Goal: Check status

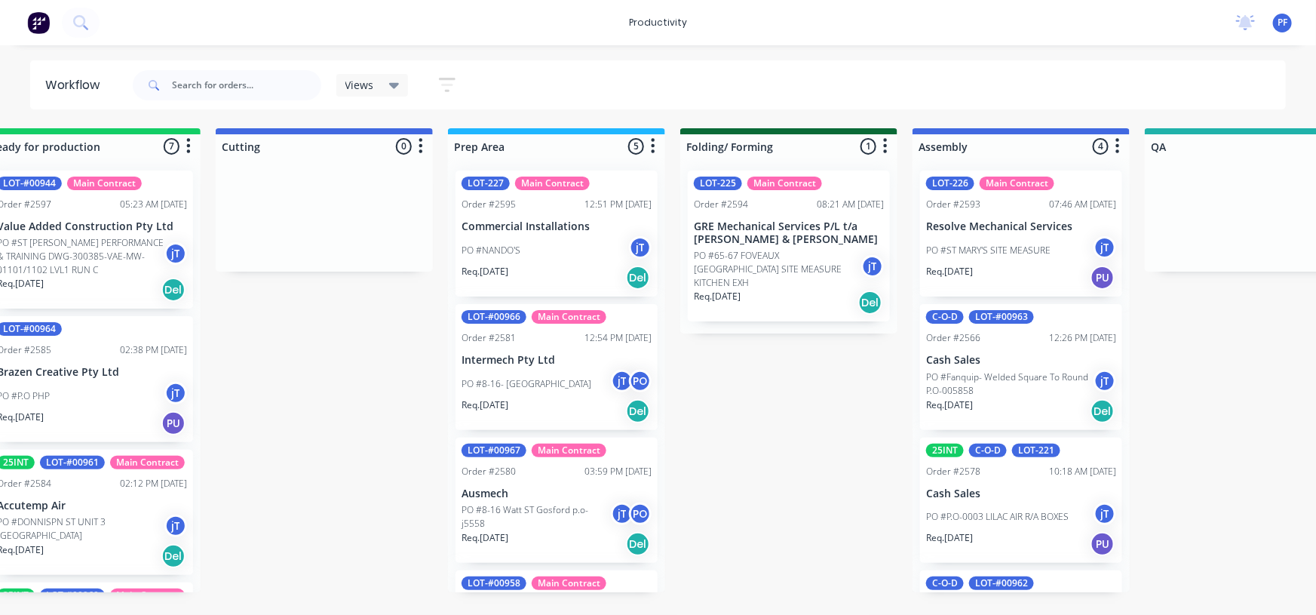
scroll to position [106, 0]
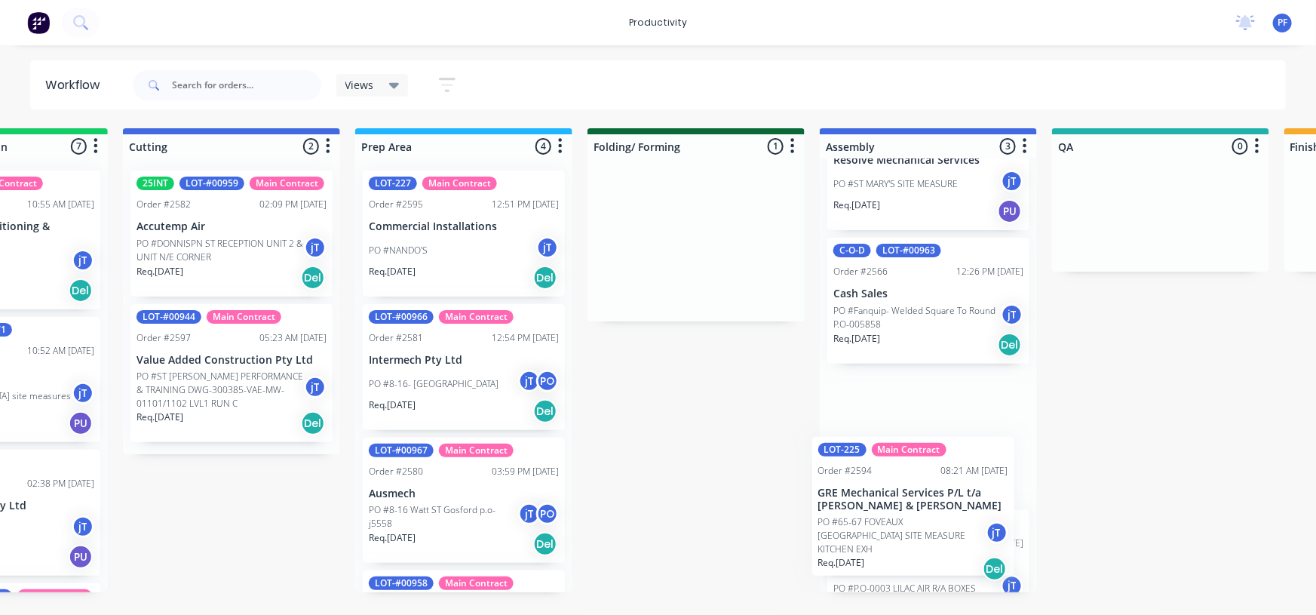
scroll to position [118, 0]
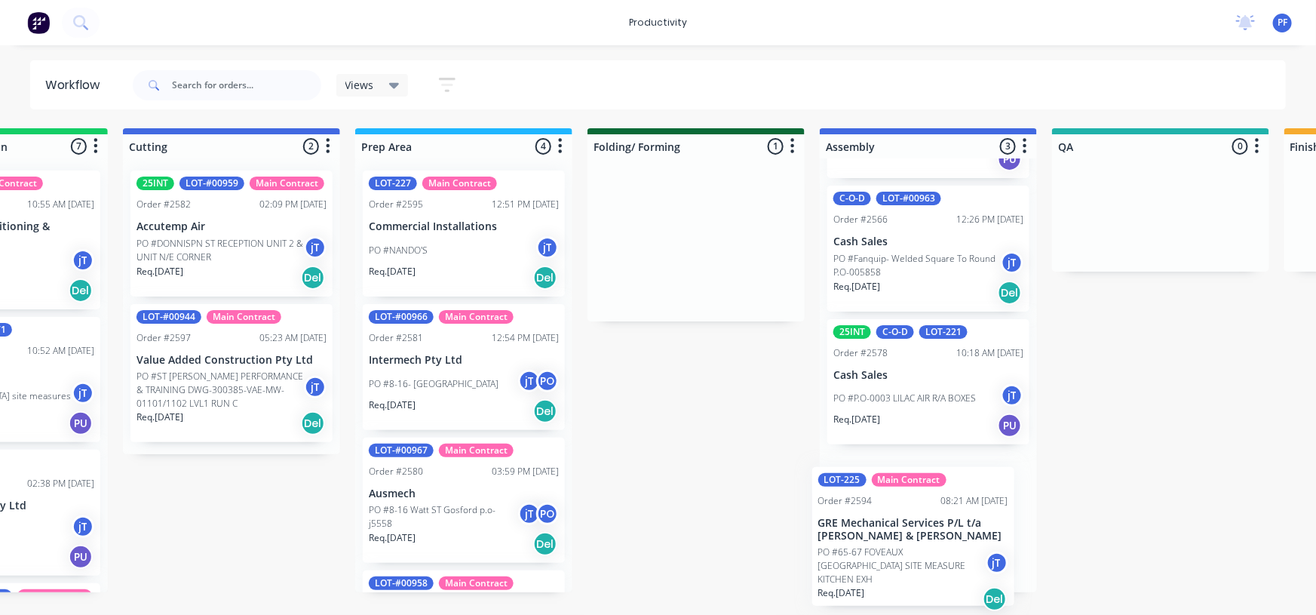
drag, startPoint x: 696, startPoint y: 270, endPoint x: 920, endPoint y: 535, distance: 346.8
click at [920, 567] on div "Submitted 42 Main Contract Order #122 09:03 AM 29/07/24 Precision Air Condition…" at bounding box center [1091, 360] width 2953 height 464
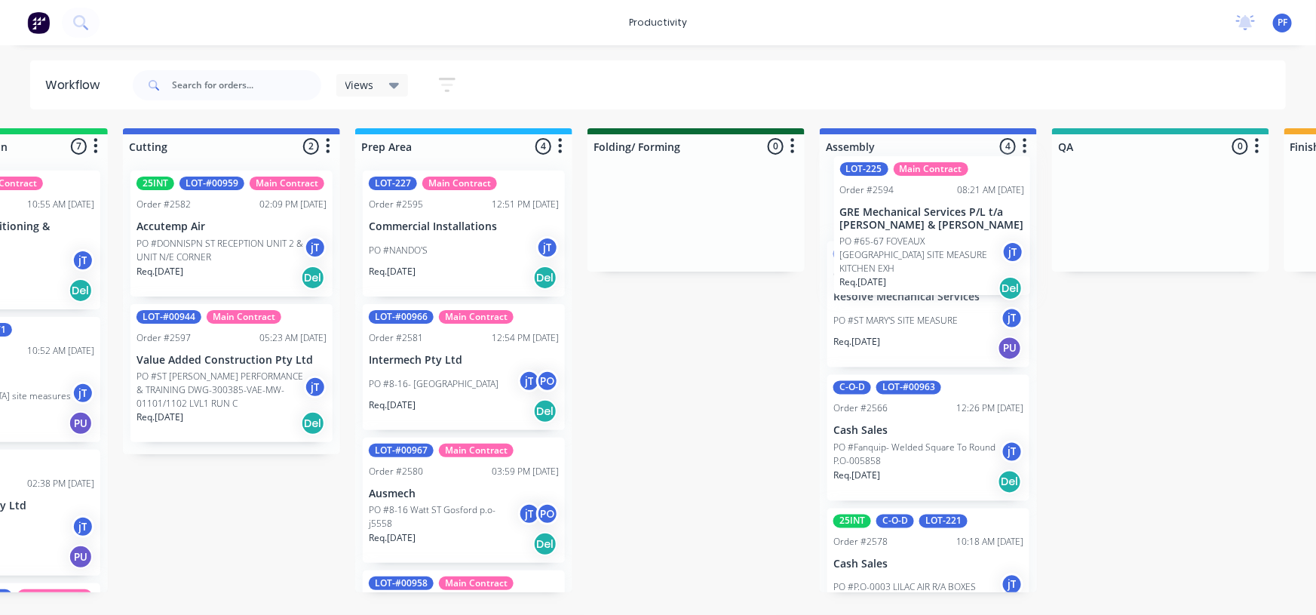
scroll to position [0, 0]
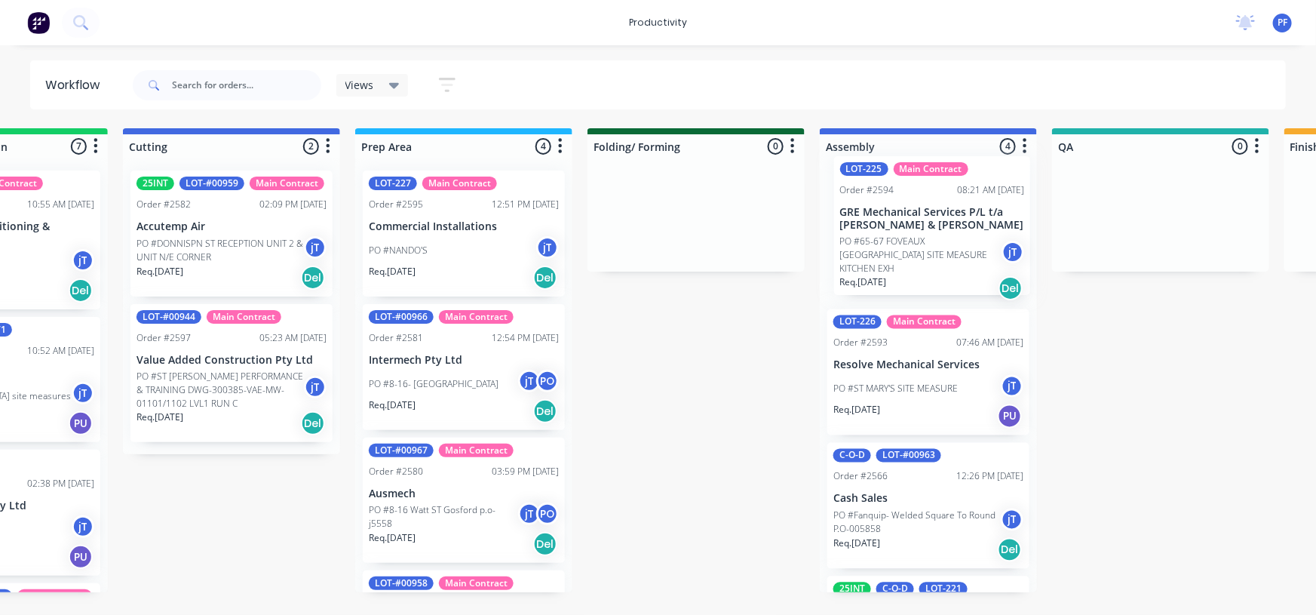
drag, startPoint x: 907, startPoint y: 522, endPoint x: 914, endPoint y: 215, distance: 307.1
click at [914, 215] on div "LOT-226 Main Contract Order #2593 07:46 AM 14/08/25 Resolve Mechanical Services…" at bounding box center [928, 375] width 217 height 434
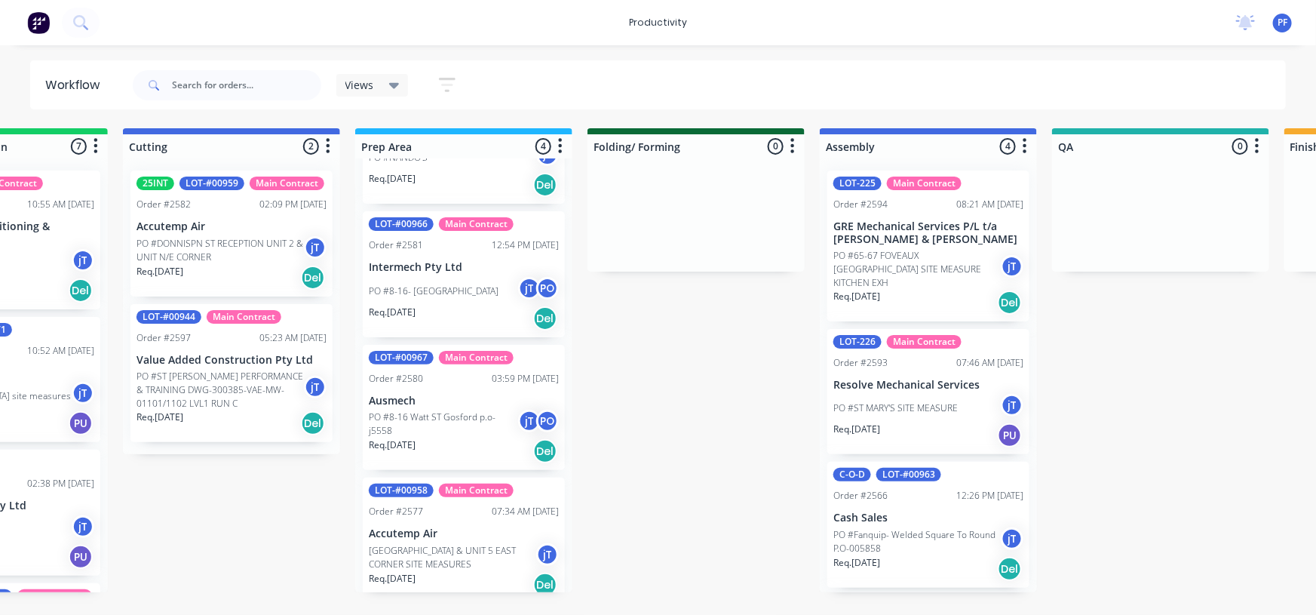
scroll to position [106, 0]
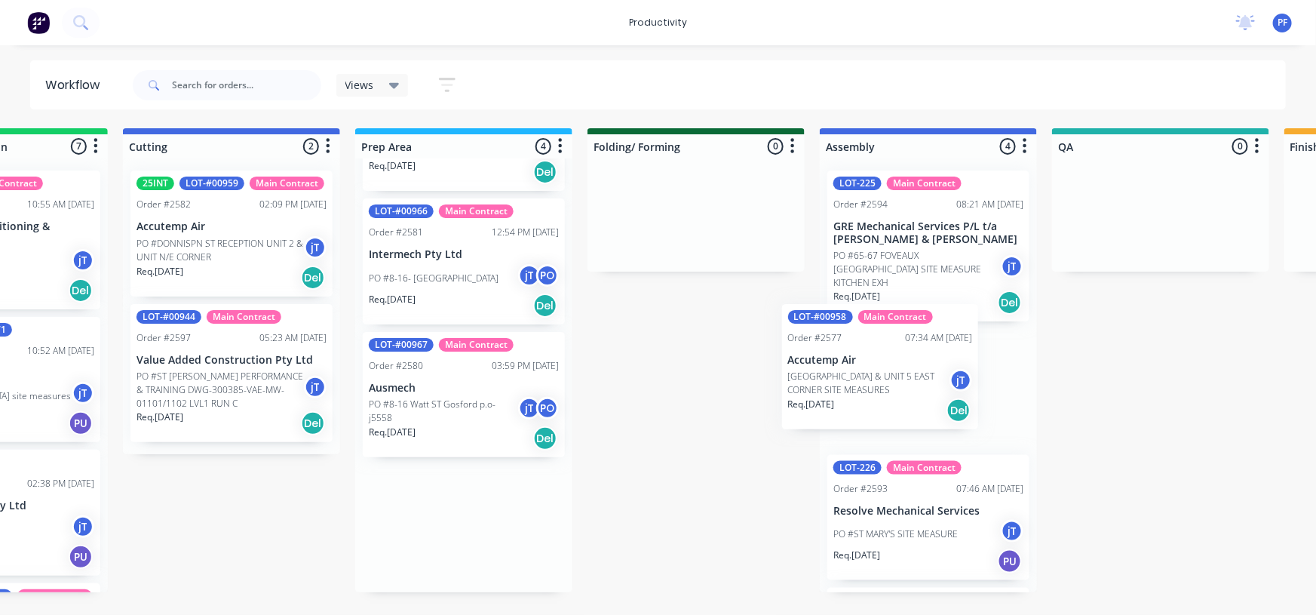
drag, startPoint x: 448, startPoint y: 511, endPoint x: 877, endPoint y: 348, distance: 458.4
click at [877, 348] on div "Submitted 42 Main Contract Order #122 09:03 AM 29/07/24 Precision Air Condition…" at bounding box center [1091, 360] width 2953 height 464
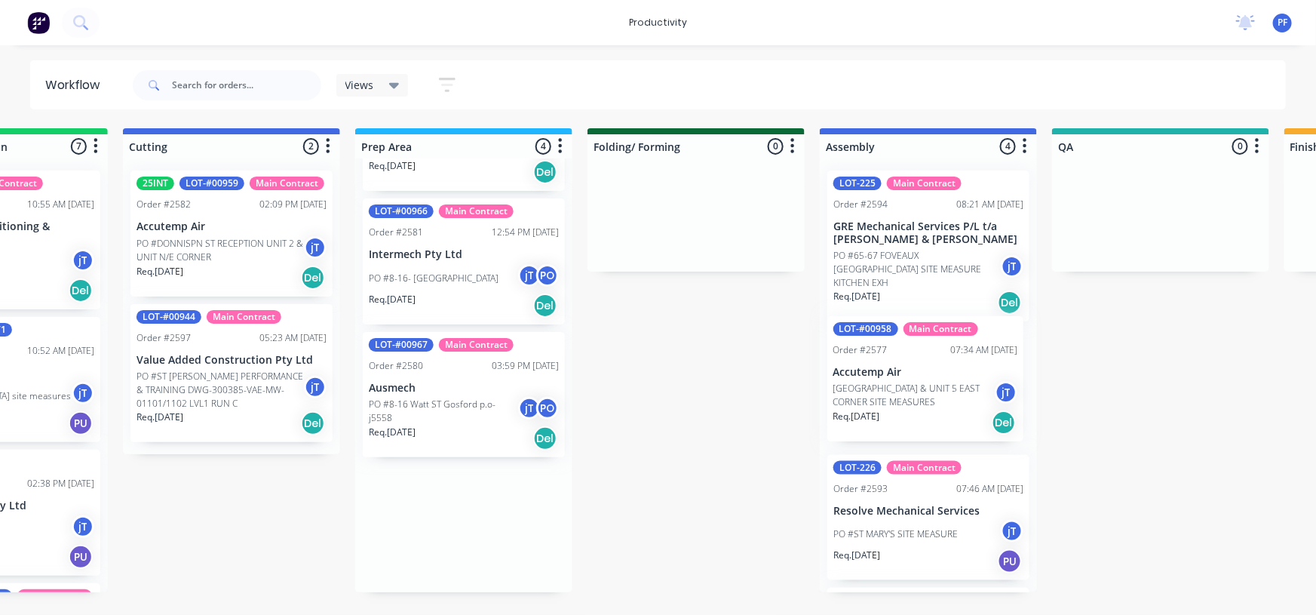
scroll to position [0, 0]
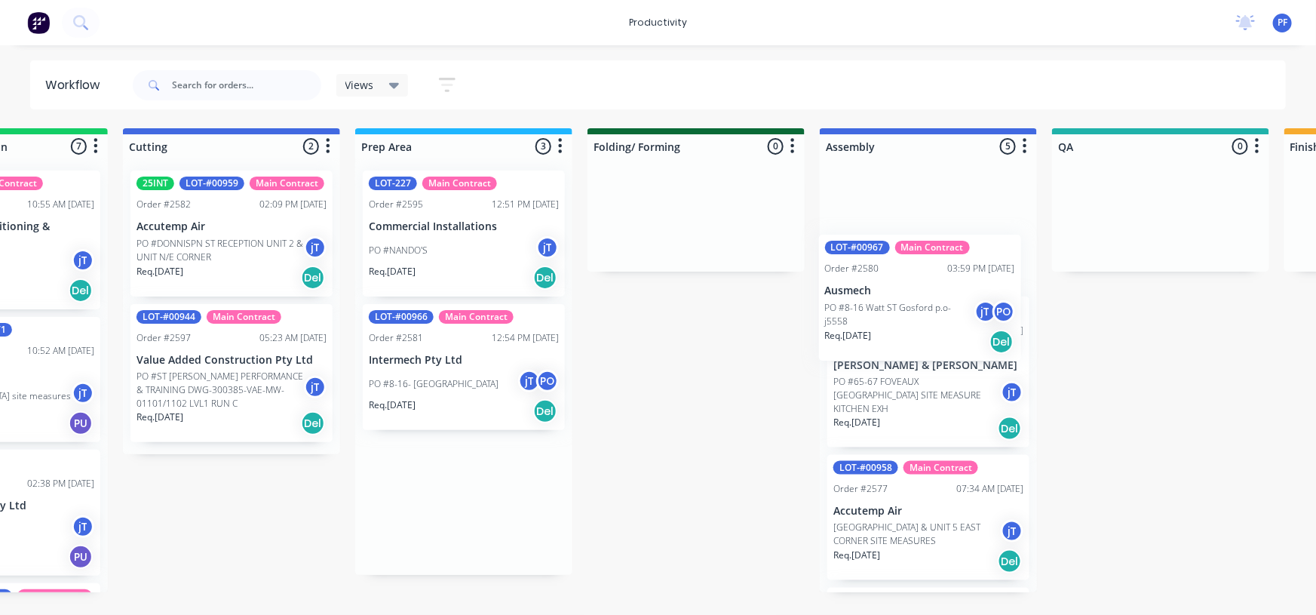
drag, startPoint x: 425, startPoint y: 479, endPoint x: 888, endPoint y: 278, distance: 504.1
click at [888, 278] on div "Submitted 42 Main Contract Order #122 09:03 AM 29/07/24 Precision Air Condition…" at bounding box center [1091, 360] width 2953 height 464
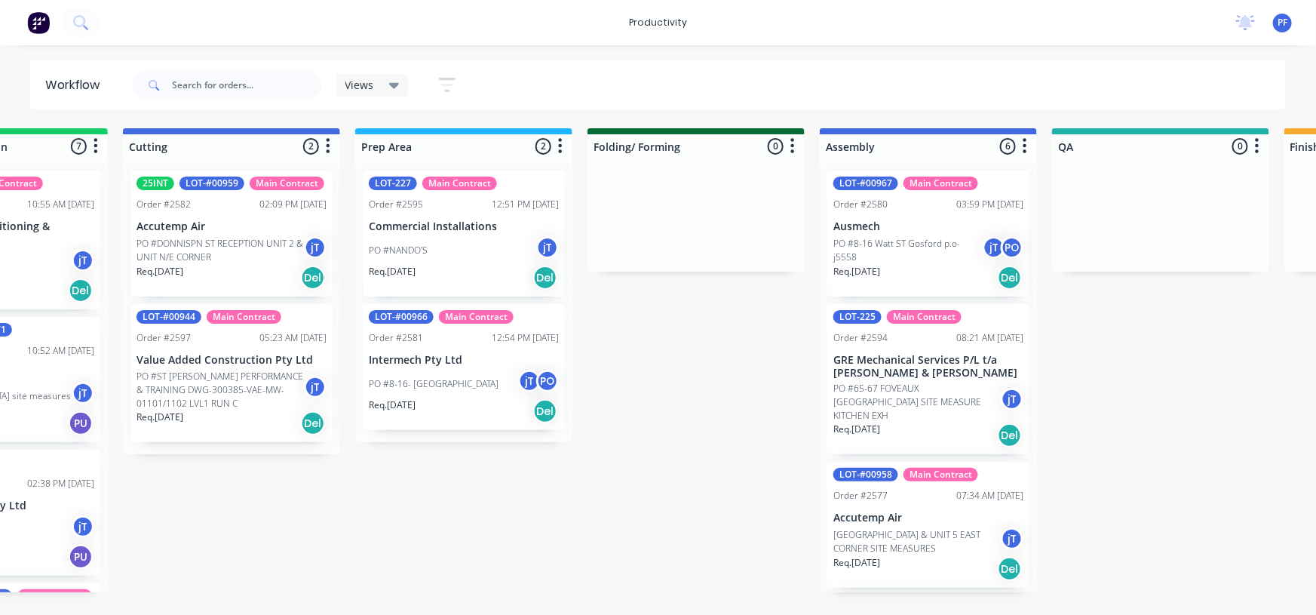
drag, startPoint x: 437, startPoint y: 605, endPoint x: 471, endPoint y: 609, distance: 34.2
click at [471, 524] on html "productivity productivity Workflow Planner Delivery Scheduling Timesheets No ne…" at bounding box center [284, 262] width 1316 height 524
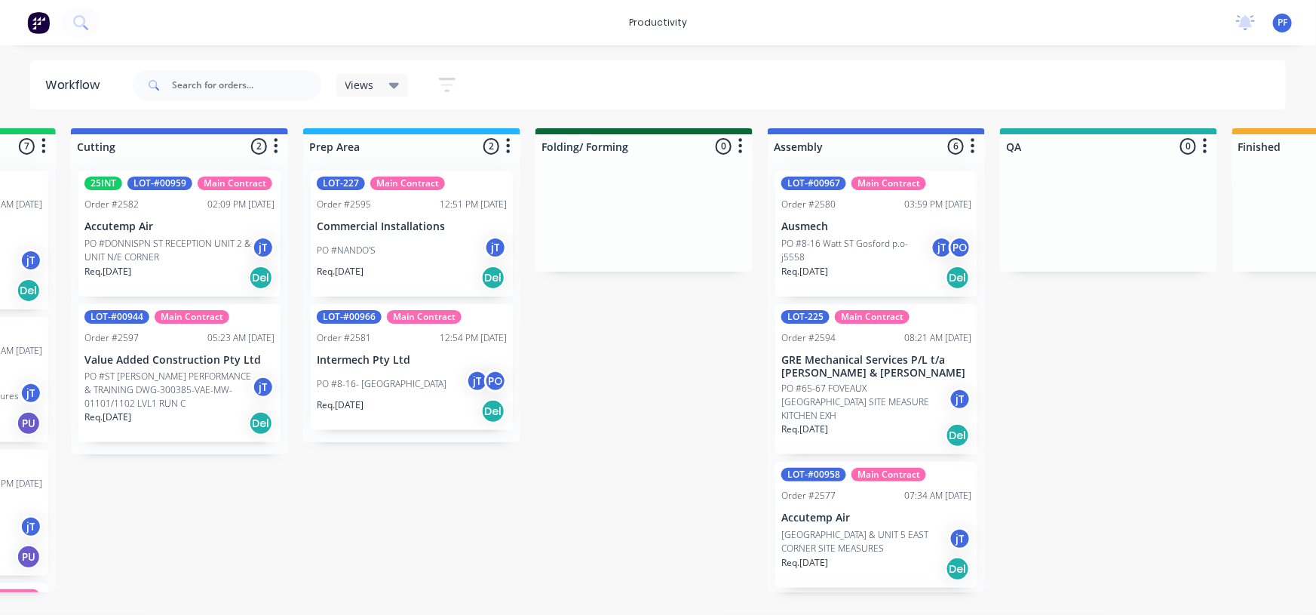
scroll to position [0, 442]
